Goal: Information Seeking & Learning: Understand process/instructions

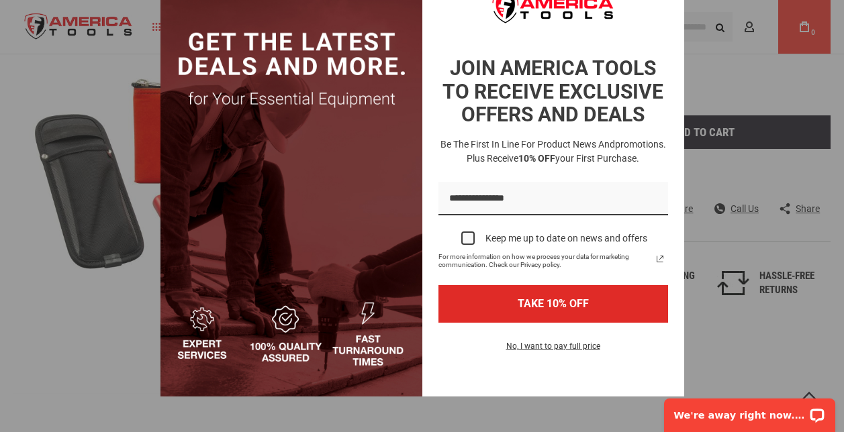
scroll to position [86, 0]
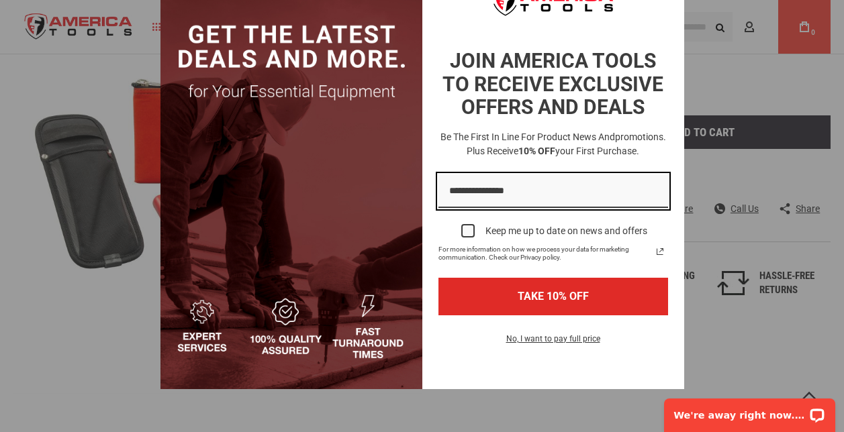
click at [455, 188] on input "Email field" at bounding box center [554, 192] width 230 height 34
type input "**********"
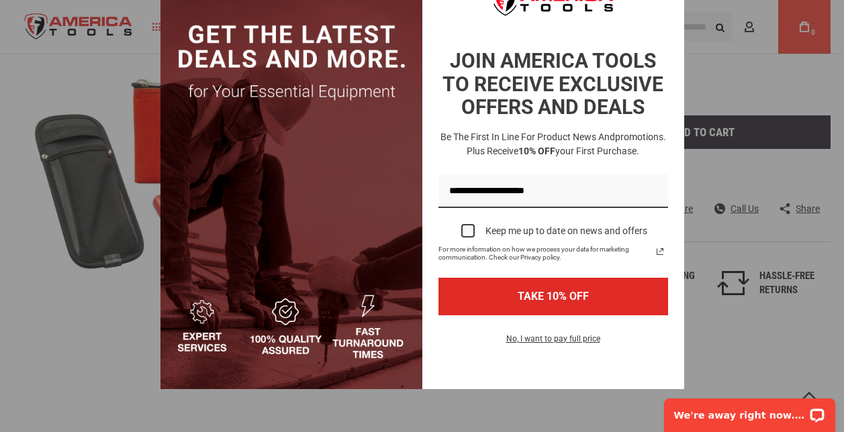
click at [466, 232] on div "Marketing offer form" at bounding box center [467, 230] width 13 height 13
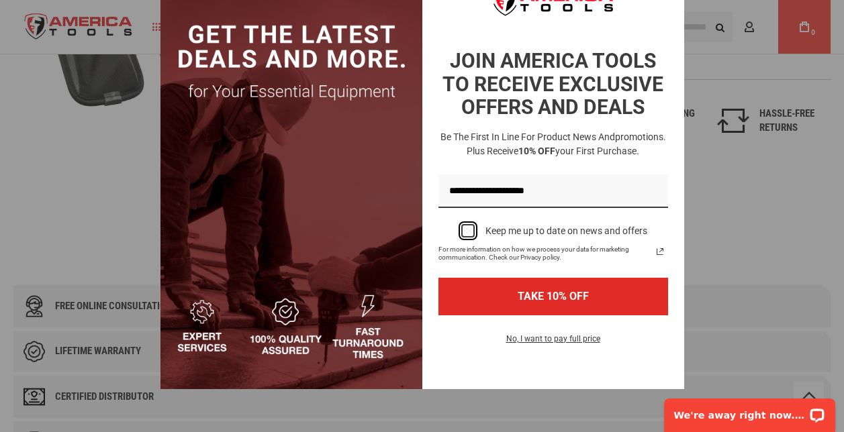
scroll to position [201, 0]
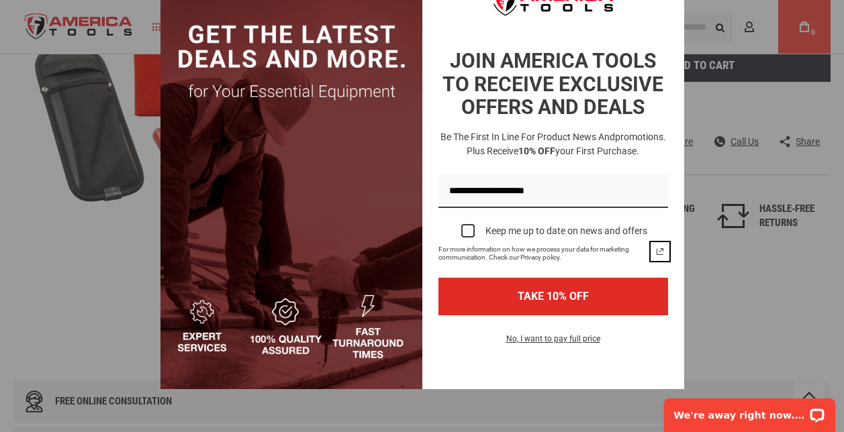
click at [657, 250] on icon "link icon" at bounding box center [660, 251] width 7 height 7
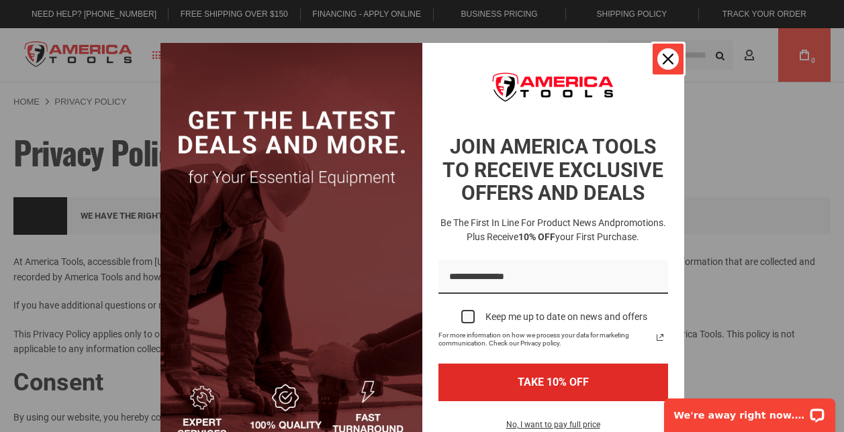
click at [667, 58] on icon "close icon" at bounding box center [668, 59] width 11 height 11
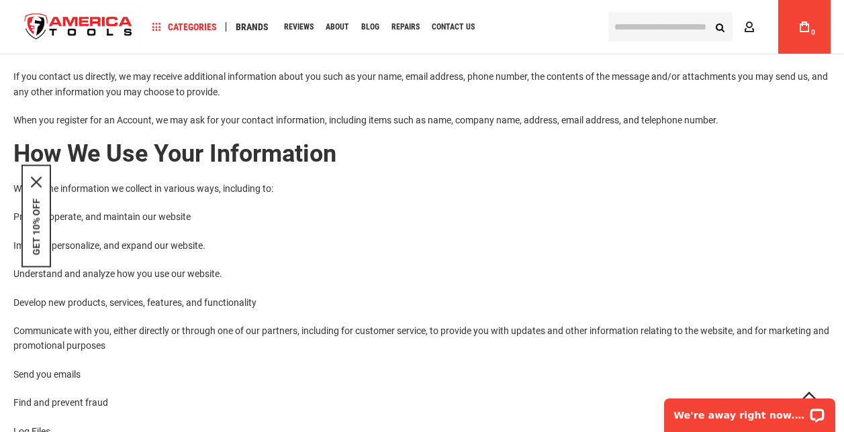
scroll to position [269, 0]
